Goal: Task Accomplishment & Management: Use online tool/utility

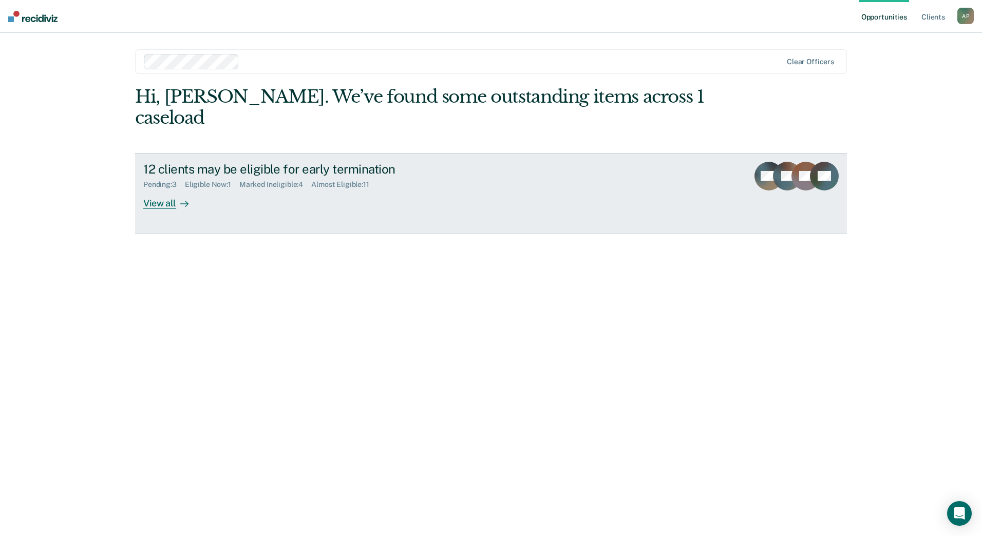
click at [147, 202] on div "View all" at bounding box center [172, 199] width 58 height 20
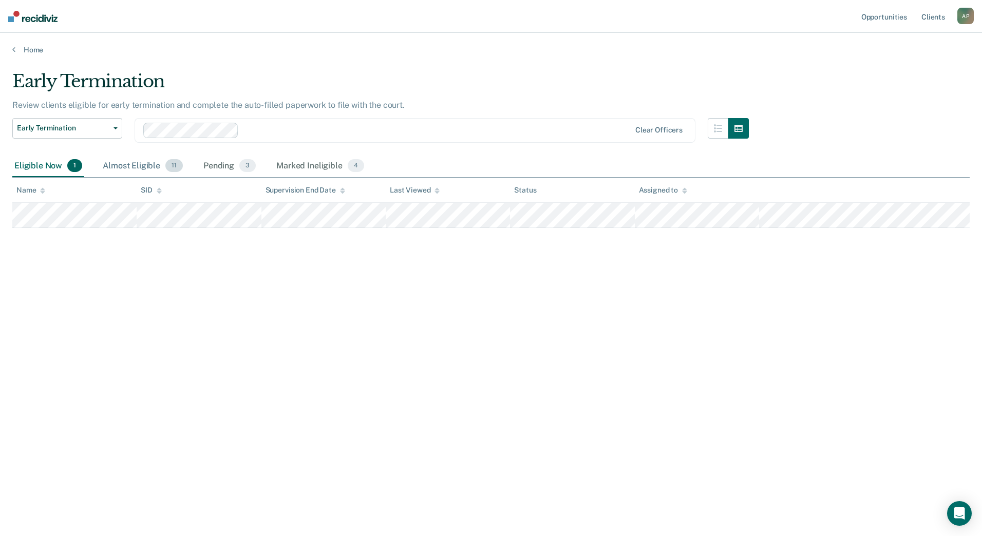
click at [146, 168] on div "Almost Eligible 11" at bounding box center [143, 166] width 84 height 23
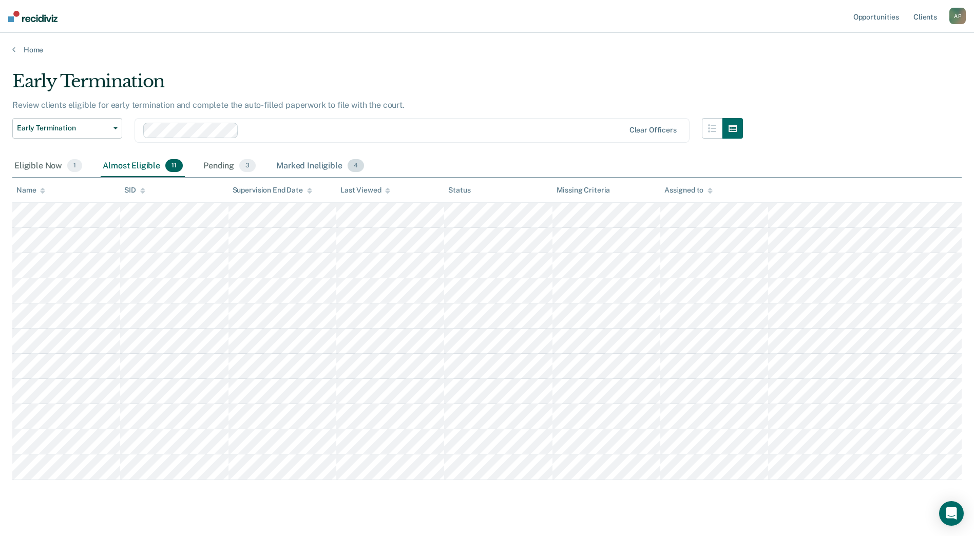
click at [326, 164] on div "Marked Ineligible 4" at bounding box center [320, 166] width 92 height 23
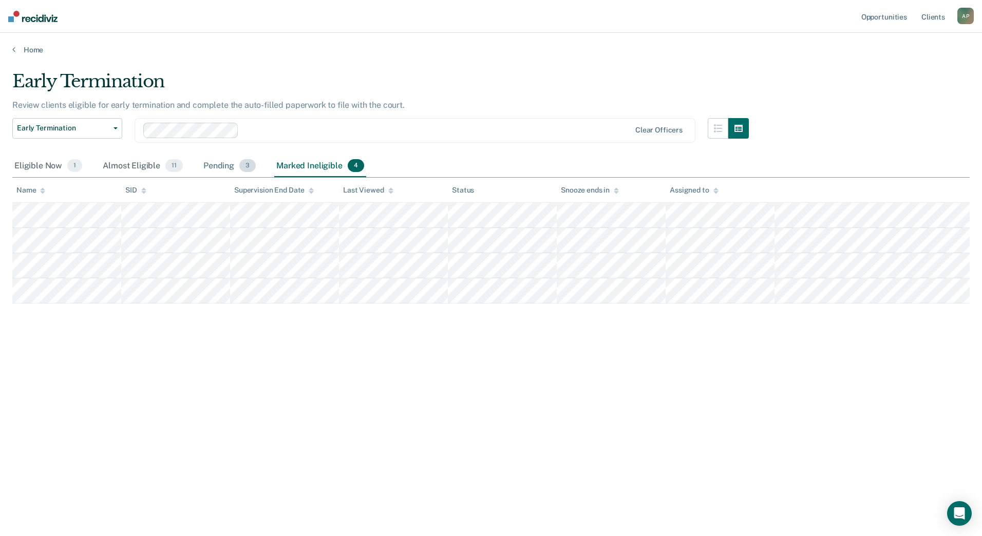
click at [223, 174] on div "Pending 3" at bounding box center [229, 166] width 57 height 23
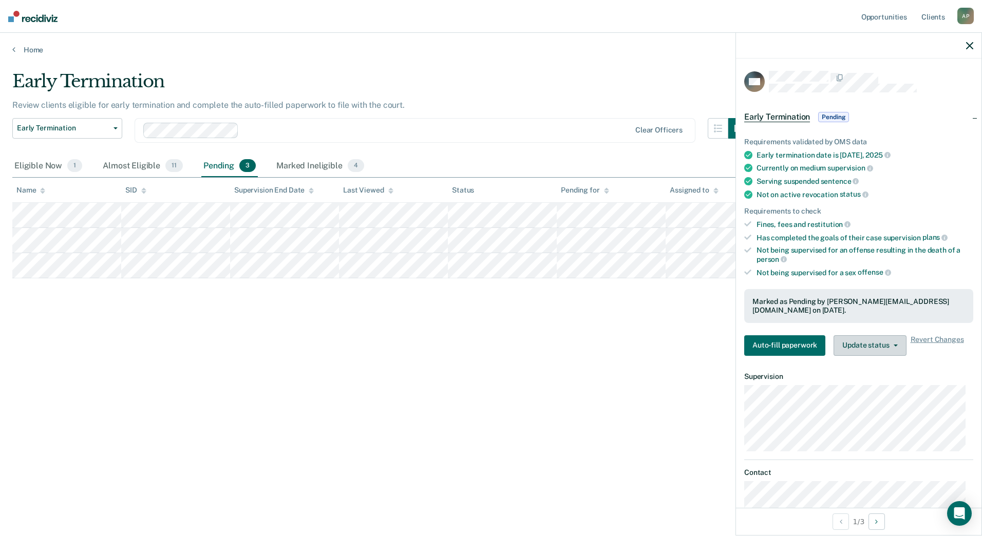
click at [852, 337] on button "Update status" at bounding box center [870, 345] width 72 height 21
click at [874, 379] on button "Mark Ineligible" at bounding box center [883, 387] width 99 height 16
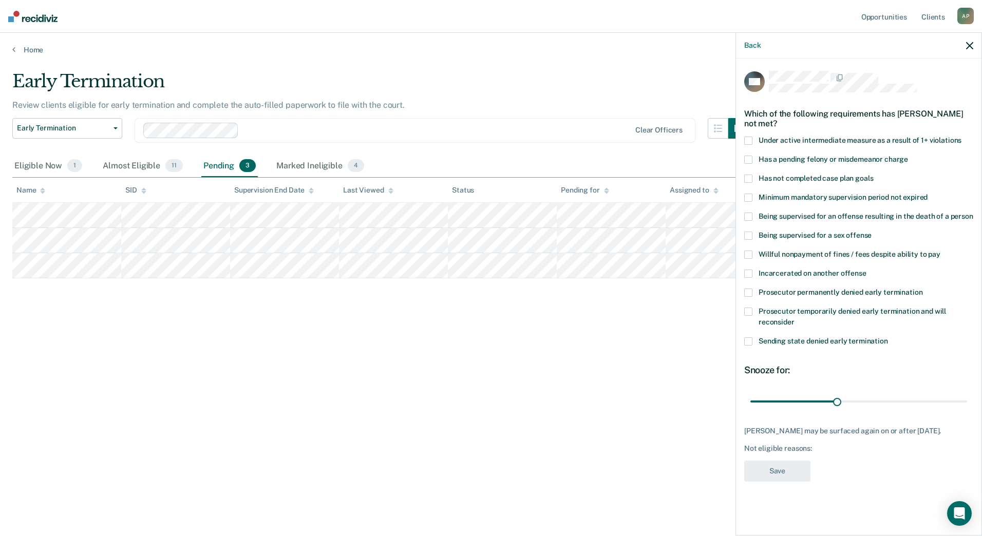
click at [751, 156] on span at bounding box center [748, 160] width 8 height 8
click at [908, 156] on input "Has a pending felony or misdemeanor charge" at bounding box center [908, 156] width 0 height 0
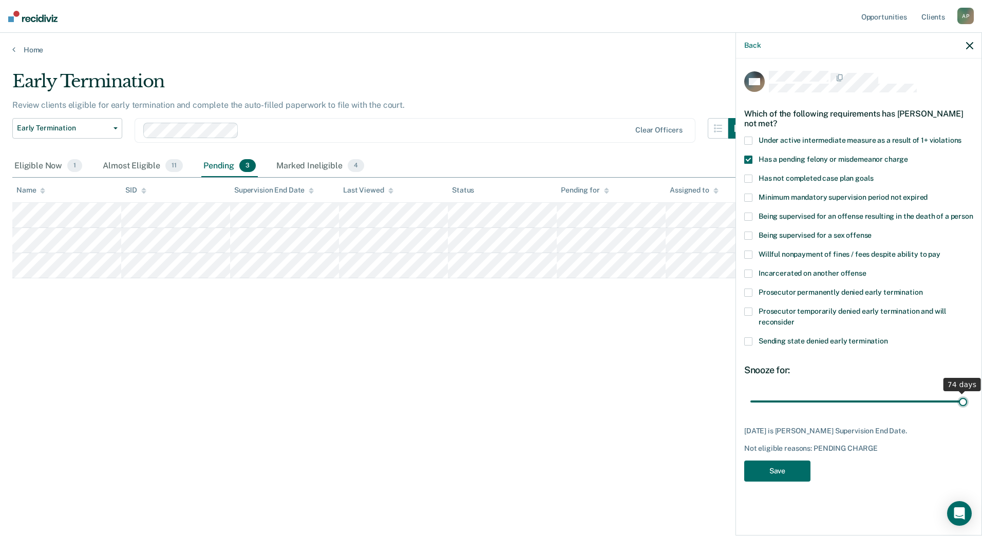
drag, startPoint x: 839, startPoint y: 400, endPoint x: 965, endPoint y: 400, distance: 125.3
type input "74"
click at [965, 400] on input "range" at bounding box center [858, 401] width 217 height 18
click at [780, 471] on button "Save" at bounding box center [777, 471] width 66 height 21
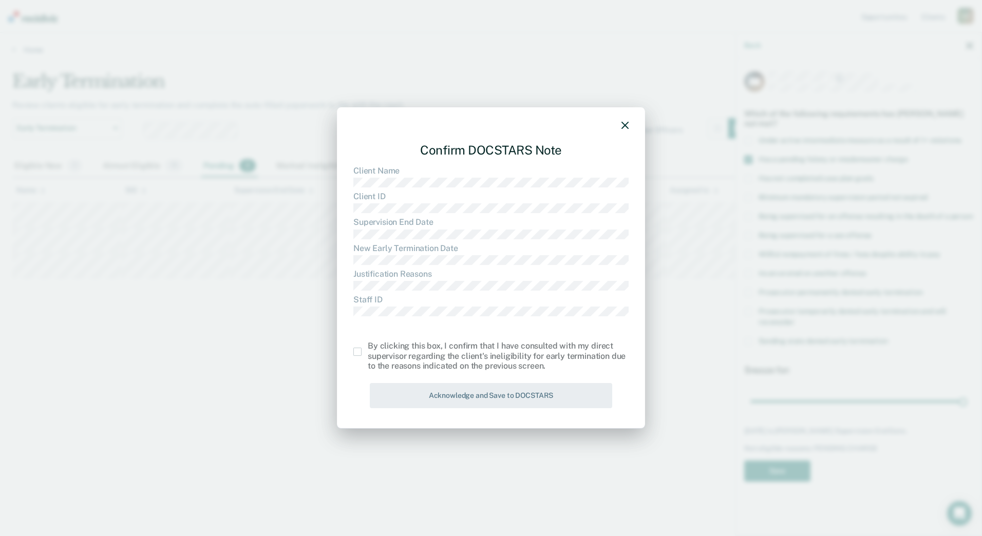
click at [358, 352] on span at bounding box center [357, 352] width 8 height 8
click at [368, 348] on input "checkbox" at bounding box center [368, 348] width 0 height 0
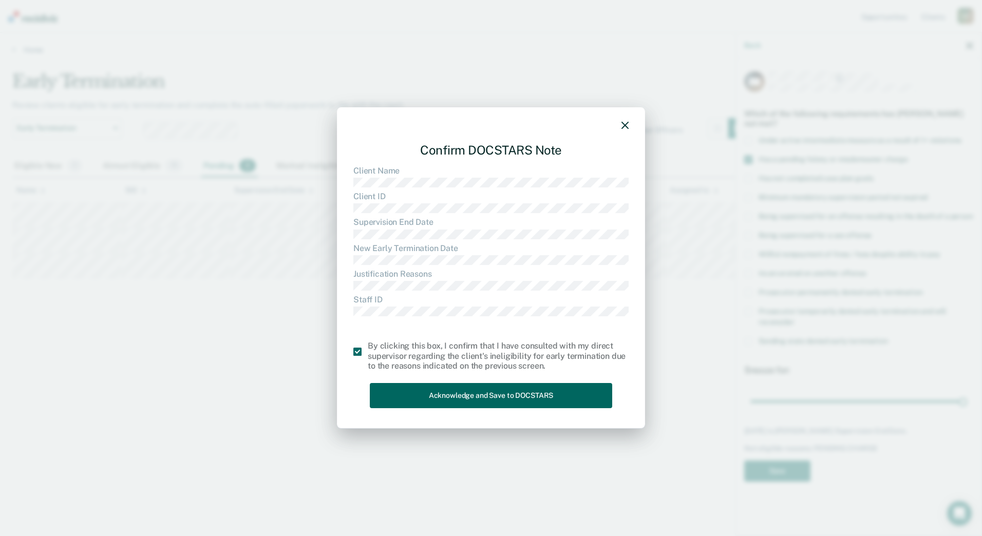
click at [465, 400] on button "Acknowledge and Save to DOCSTARS" at bounding box center [491, 395] width 242 height 25
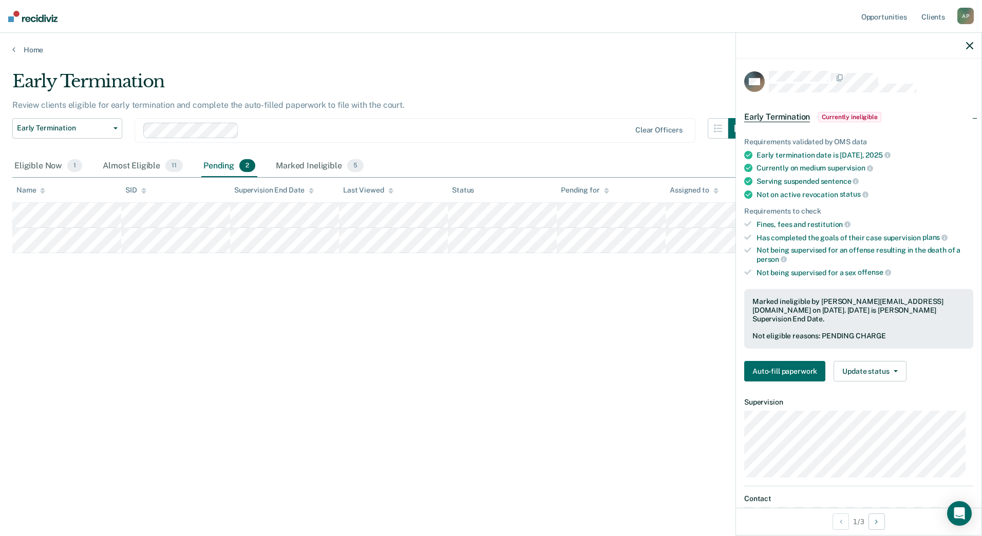
click at [588, 83] on div "Early Termination" at bounding box center [380, 85] width 737 height 29
click at [969, 49] on icon "button" at bounding box center [969, 45] width 7 height 7
